Goal: Find specific page/section: Find specific page/section

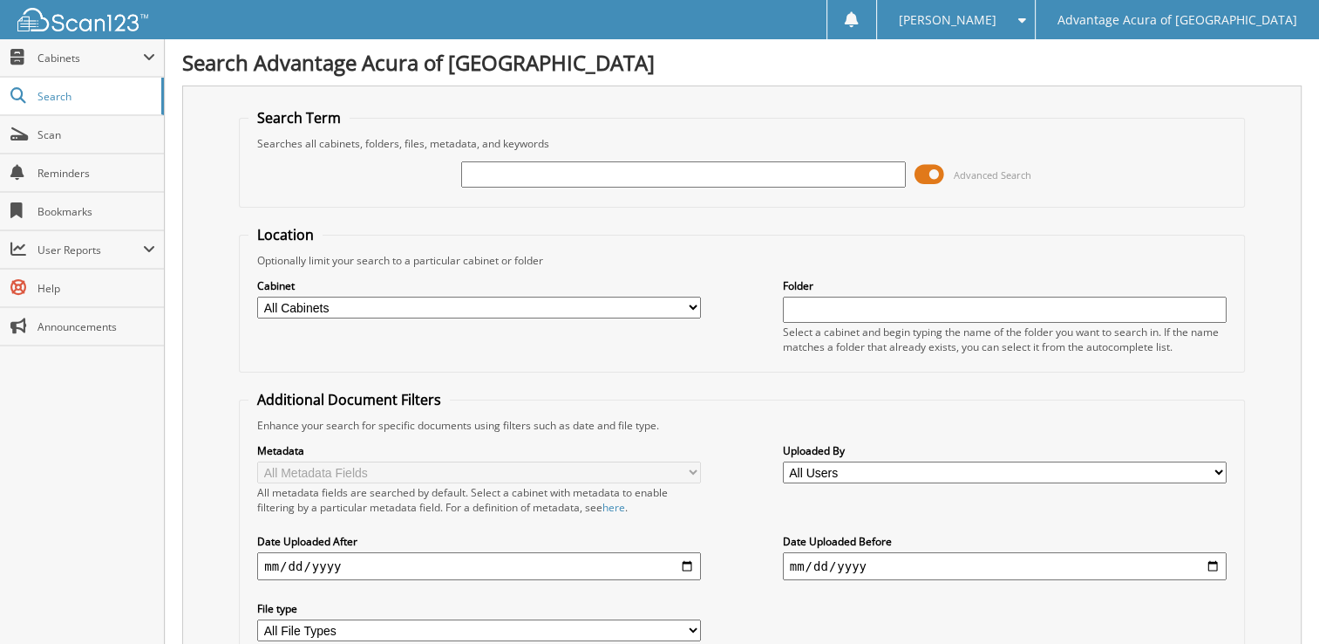
click at [506, 180] on input "text" at bounding box center [683, 174] width 444 height 26
type input "36951"
click at [925, 170] on span at bounding box center [930, 174] width 30 height 26
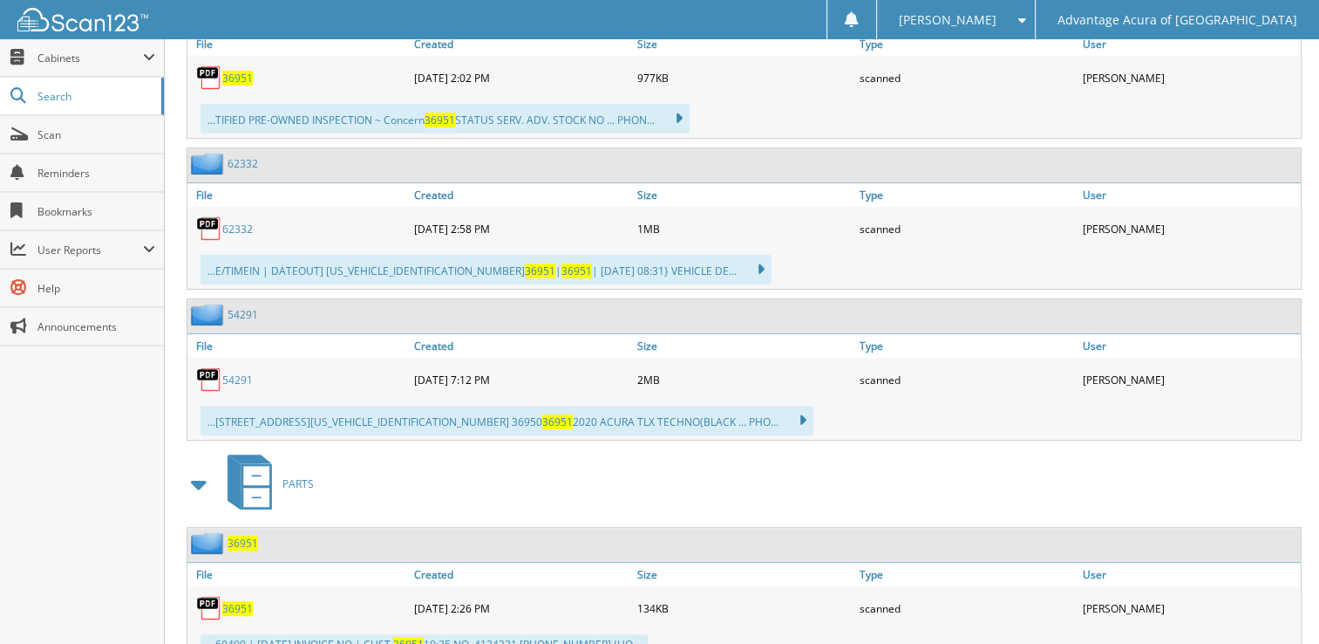
scroll to position [489, 0]
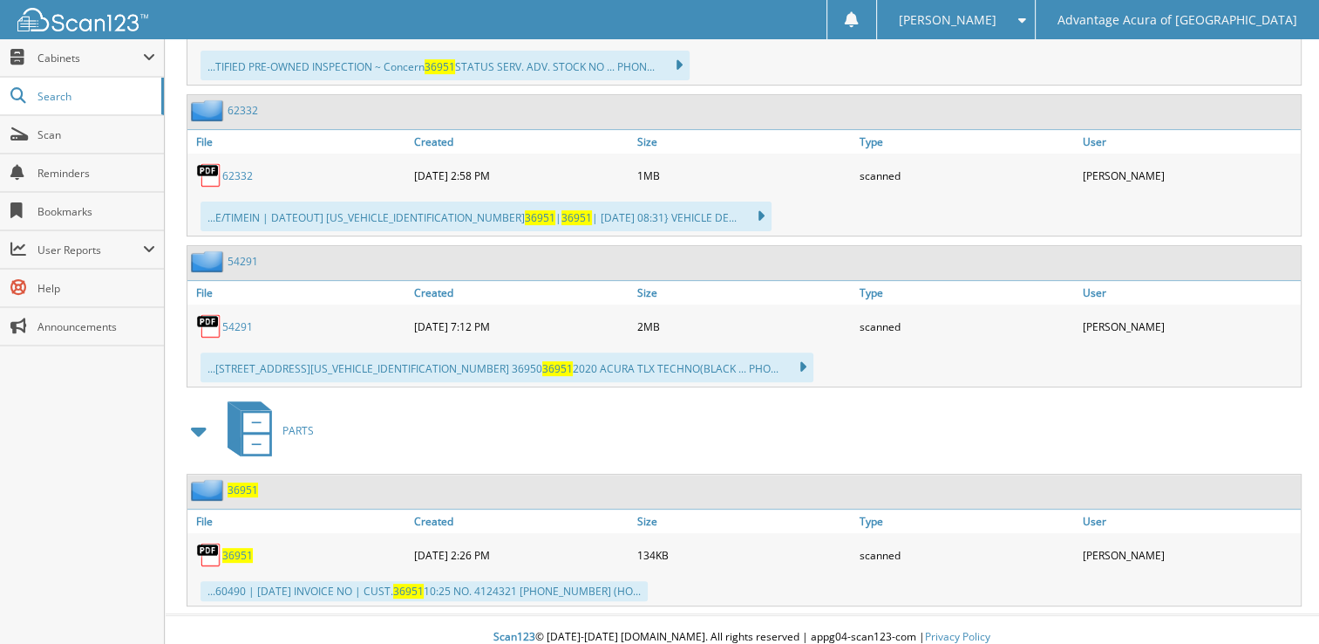
click at [237, 548] on span "36951" at bounding box center [237, 555] width 31 height 15
